Goal: Information Seeking & Learning: Compare options

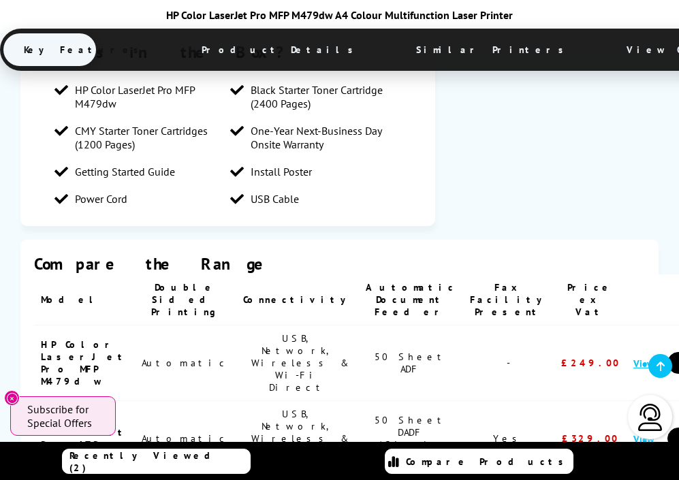
scroll to position [1684, 0]
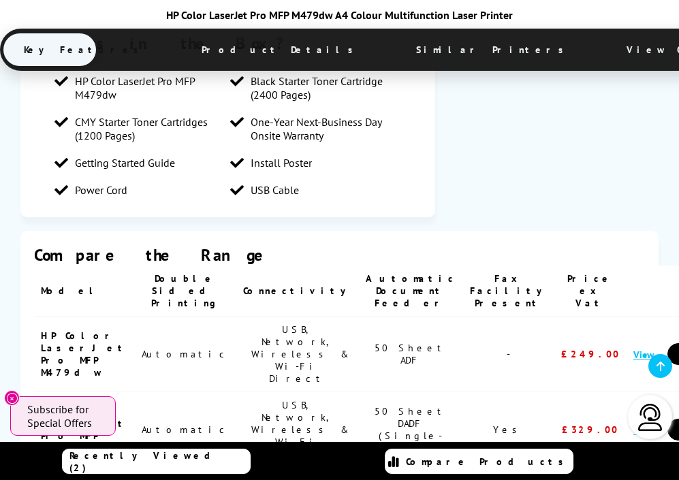
click at [633, 423] on link "View" at bounding box center [643, 429] width 20 height 13
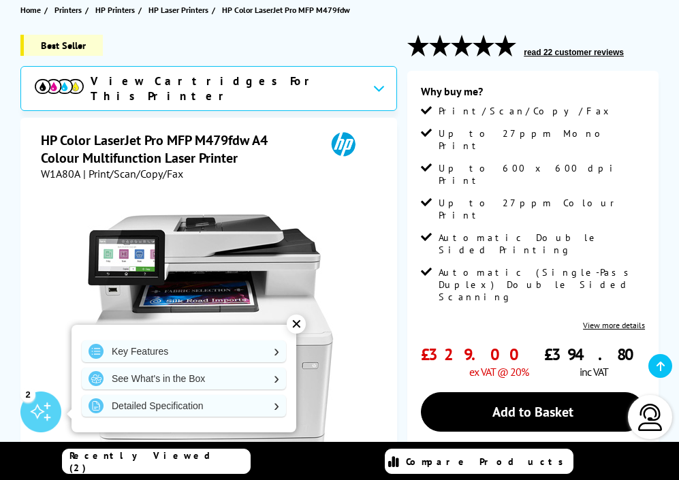
scroll to position [159, 0]
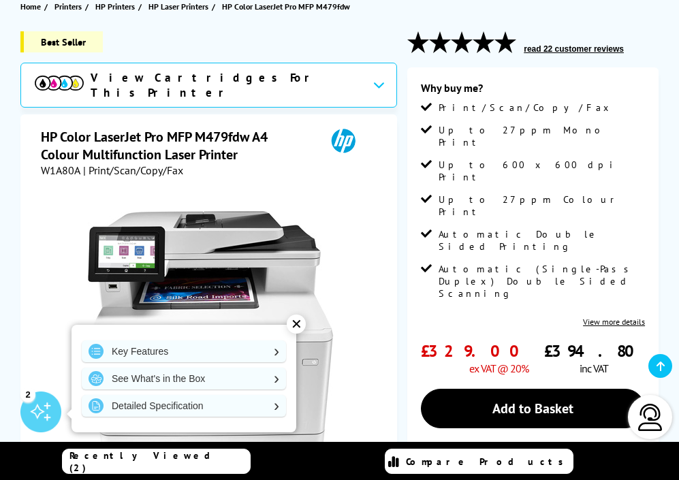
click at [671, 409] on div at bounding box center [650, 417] width 44 height 44
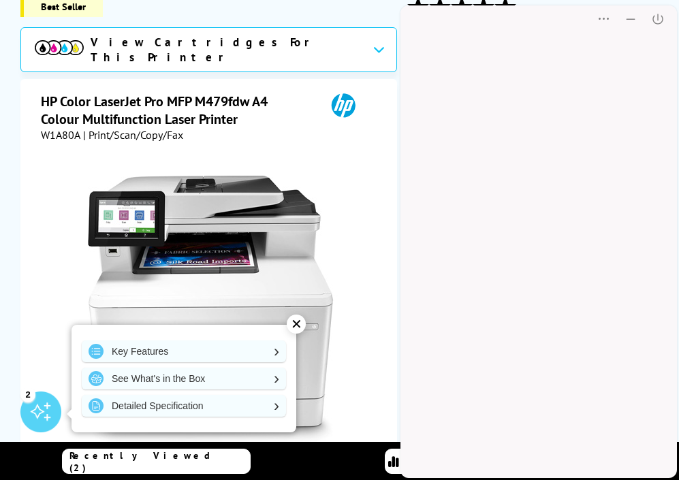
scroll to position [0, 0]
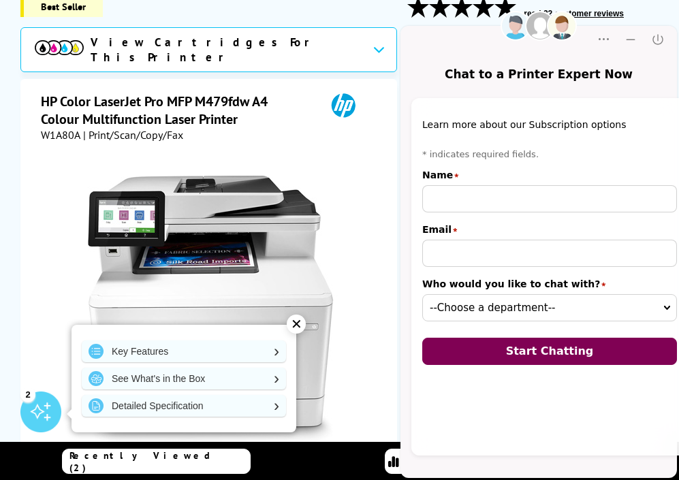
click at [333, 132] on div "W1A80A | Print/Scan/Copy/Fax" at bounding box center [210, 135] width 339 height 14
click at [558, 20] on img at bounding box center [562, 26] width 30 height 30
click at [298, 167] on div at bounding box center [210, 302] width 332 height 308
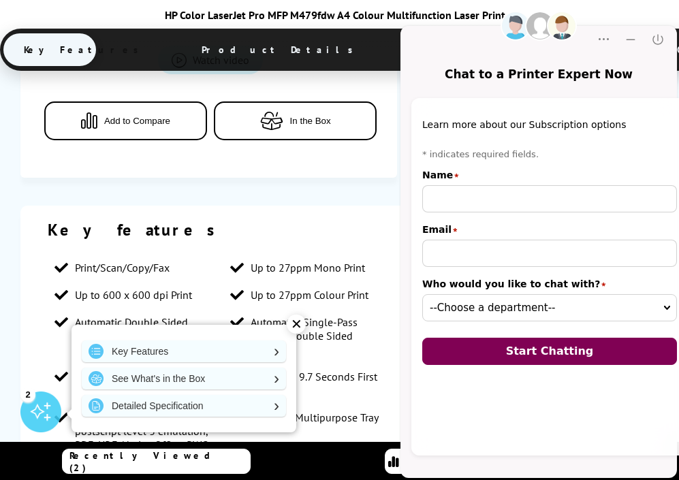
scroll to position [780, 0]
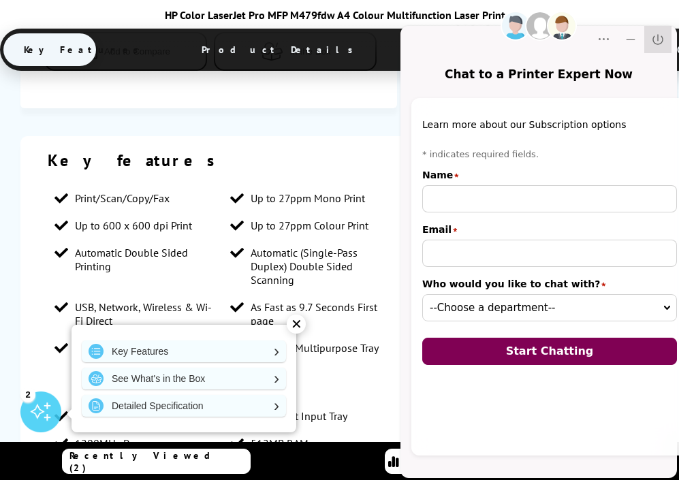
click at [652, 43] on icon "Close" at bounding box center [658, 40] width 14 height 14
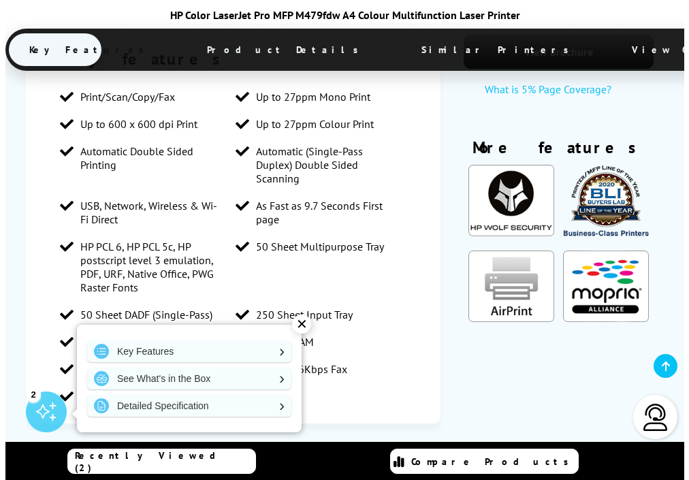
scroll to position [886, 0]
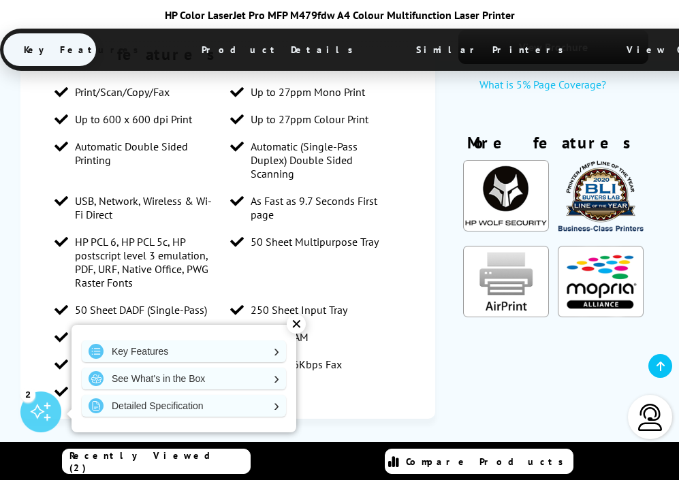
click at [446, 453] on link "Compare Products" at bounding box center [479, 461] width 189 height 25
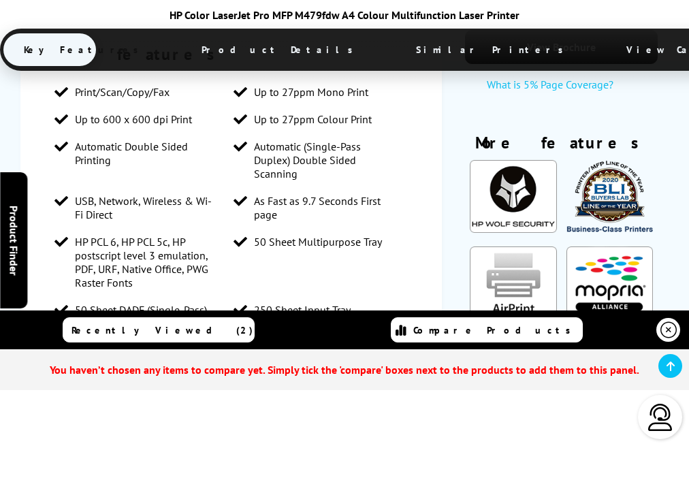
click at [396, 58] on span "Similar Printers" at bounding box center [493, 49] width 195 height 33
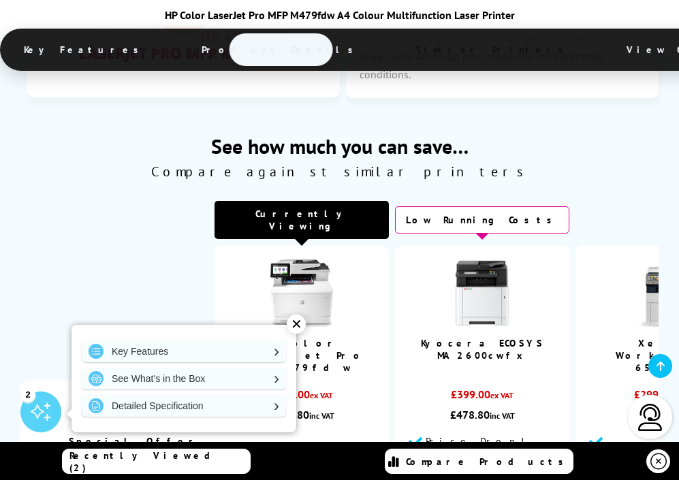
scroll to position [0, 0]
click at [181, 44] on span "Product Details" at bounding box center [280, 49] width 199 height 33
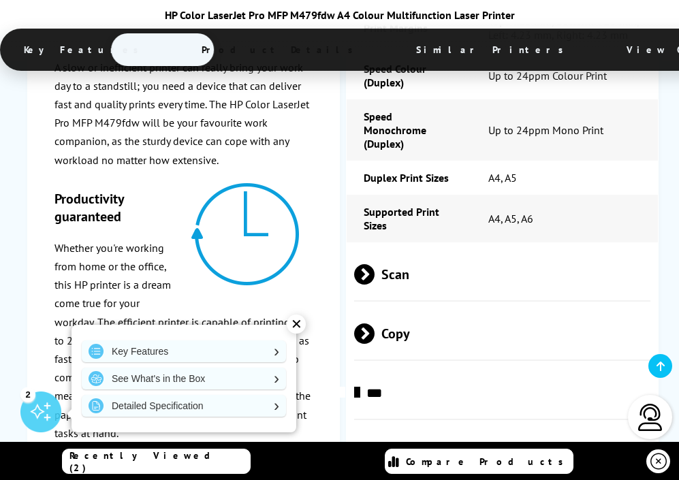
scroll to position [2322, 0]
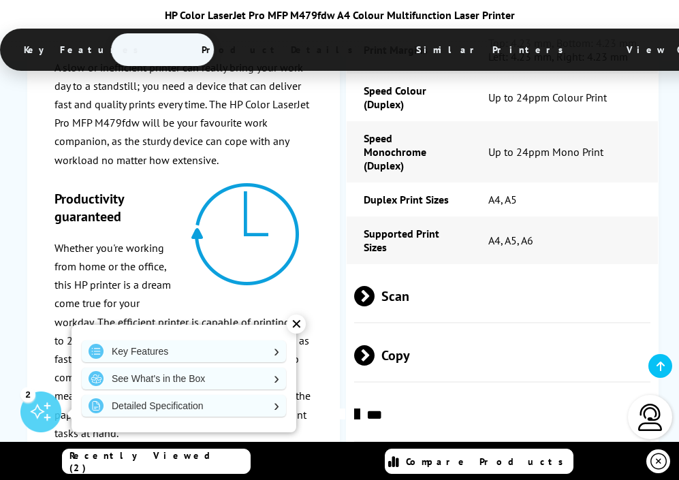
click at [293, 325] on div "✕" at bounding box center [296, 324] width 19 height 19
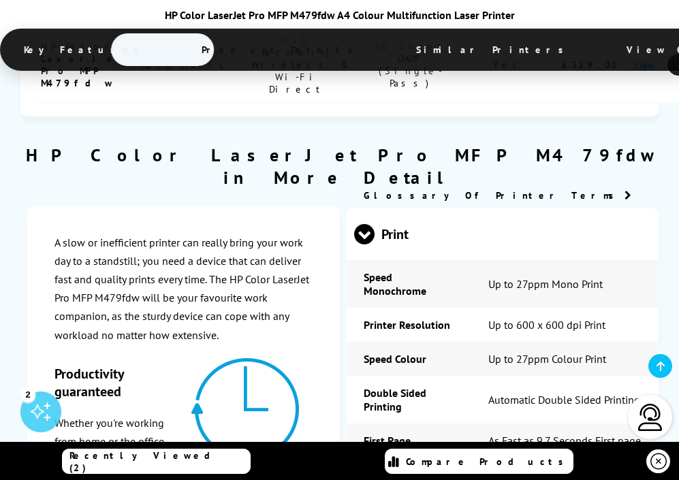
scroll to position [1572, 0]
